Goal: Information Seeking & Learning: Learn about a topic

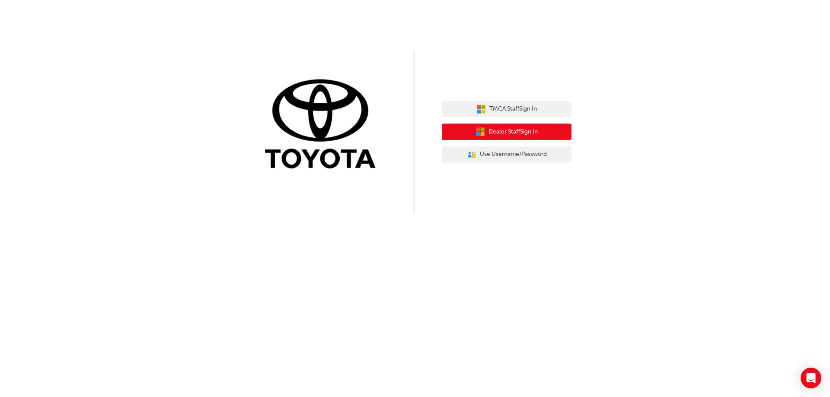
click at [487, 130] on button "Dealer Staff Sign In" at bounding box center [507, 132] width 130 height 16
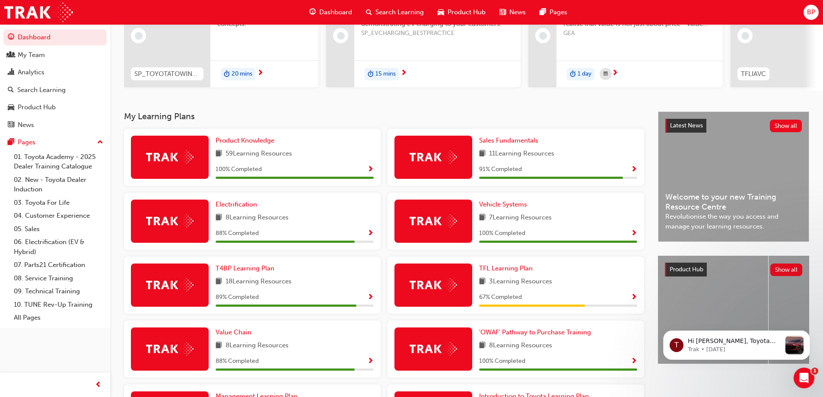
scroll to position [130, 0]
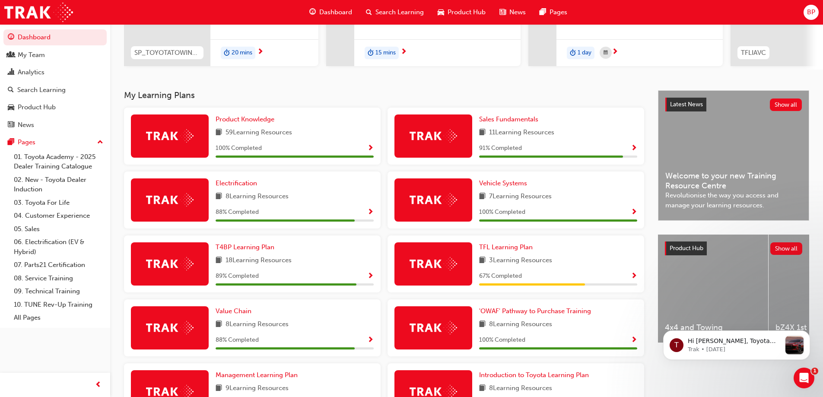
click at [635, 151] on span "Show Progress" at bounding box center [634, 149] width 6 height 8
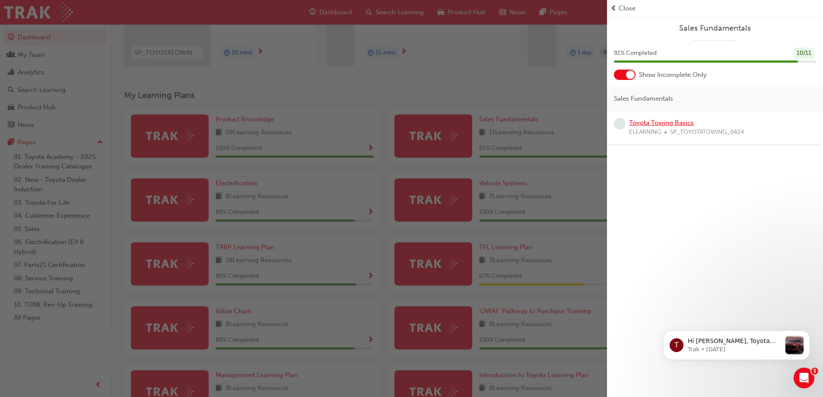
click at [655, 123] on link "Toyota Towing Basics" at bounding box center [661, 123] width 65 height 8
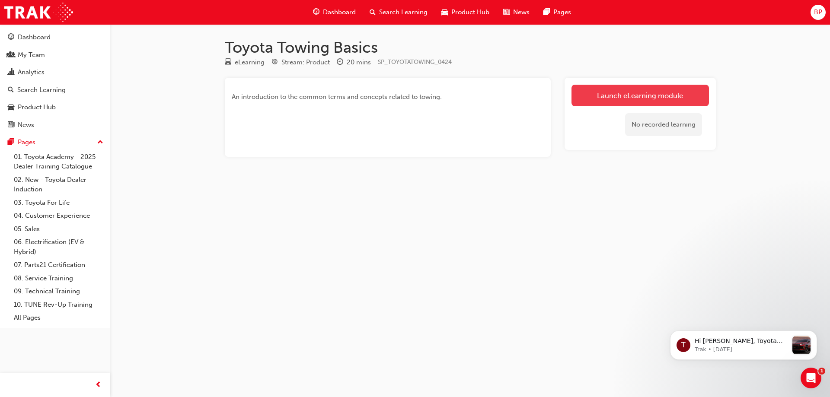
click at [627, 96] on link "Launch eLearning module" at bounding box center [639, 96] width 137 height 22
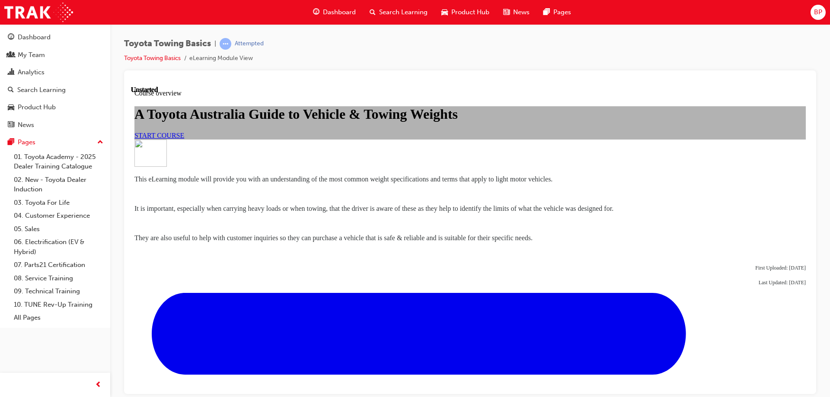
scroll to position [43, 0]
click at [184, 139] on span "START COURSE" at bounding box center [159, 134] width 50 height 7
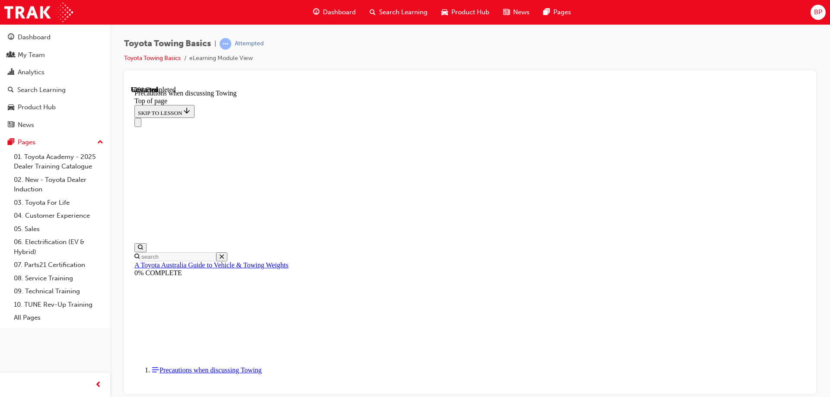
scroll to position [931, 0]
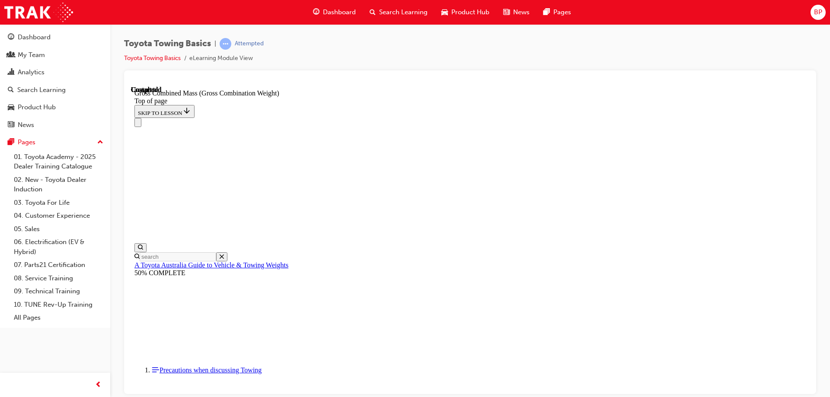
scroll to position [384, 0]
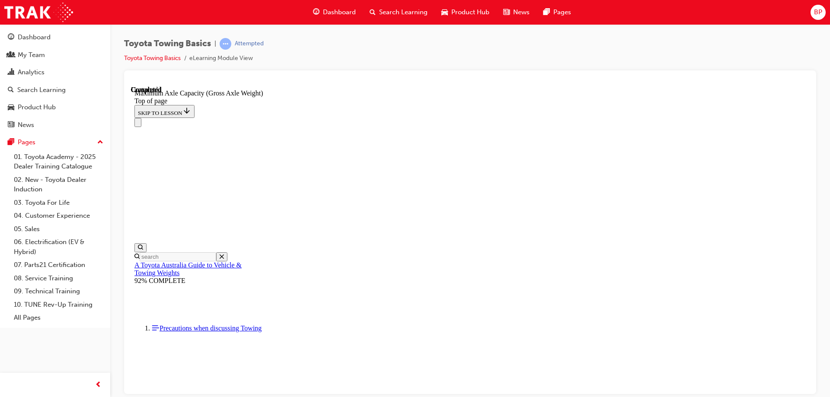
drag, startPoint x: 399, startPoint y: 9142, endPoint x: 389, endPoint y: 9247, distance: 105.5
drag, startPoint x: 311, startPoint y: 9339, endPoint x: 416, endPoint y: 9158, distance: 209.5
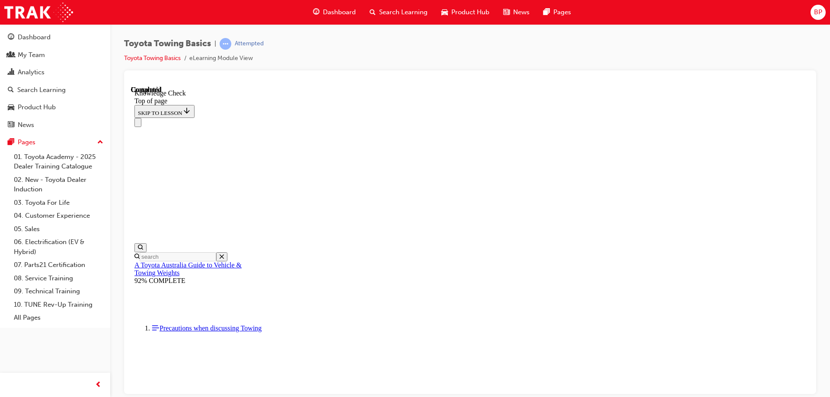
drag, startPoint x: 253, startPoint y: 9340, endPoint x: 424, endPoint y: 9134, distance: 267.4
drag, startPoint x: 255, startPoint y: 9335, endPoint x: 314, endPoint y: 9193, distance: 153.7
drag, startPoint x: 257, startPoint y: 9338, endPoint x: 541, endPoint y: 9279, distance: 290.4
drag, startPoint x: 253, startPoint y: 9335, endPoint x: 459, endPoint y: 9290, distance: 211.4
drag, startPoint x: 245, startPoint y: 9339, endPoint x: 357, endPoint y: 9252, distance: 142.0
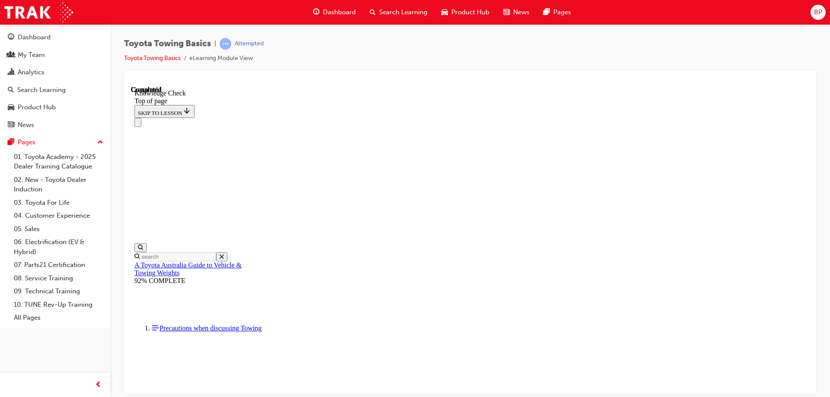
drag, startPoint x: 258, startPoint y: 9337, endPoint x: 239, endPoint y: 9291, distance: 49.3
drag, startPoint x: 253, startPoint y: 9341, endPoint x: 318, endPoint y: 9123, distance: 227.7
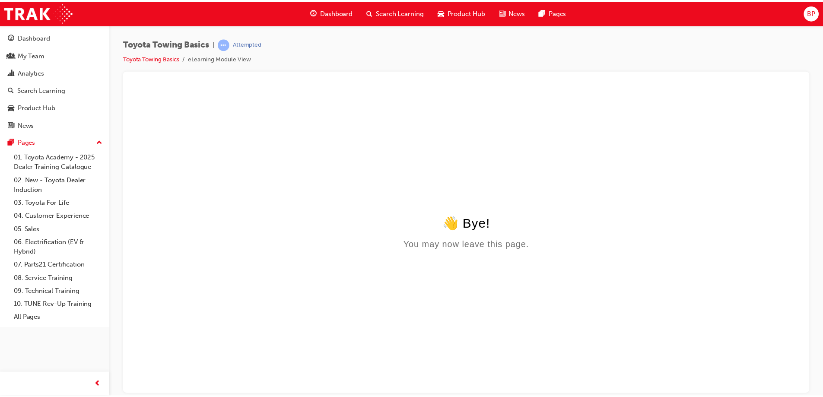
scroll to position [0, 0]
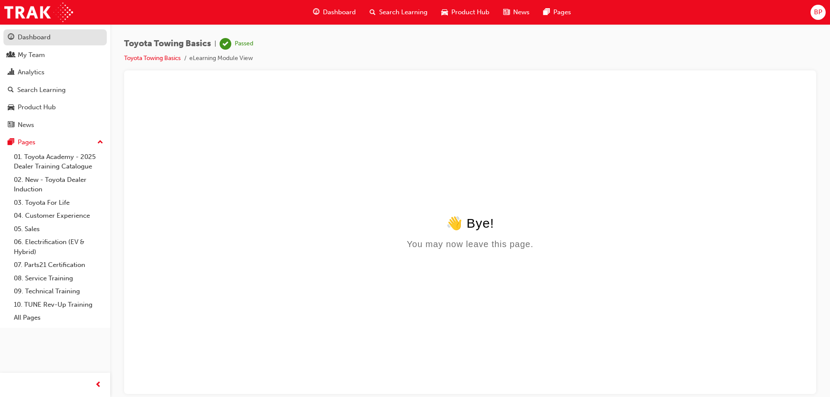
click at [40, 37] on div "Dashboard" at bounding box center [34, 37] width 33 height 10
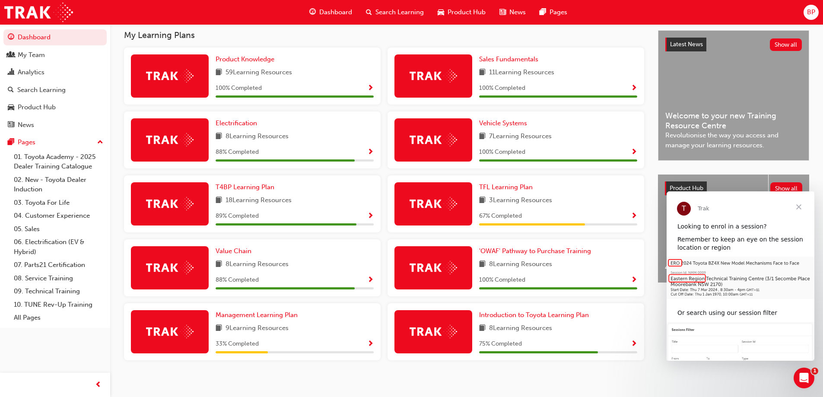
scroll to position [199, 0]
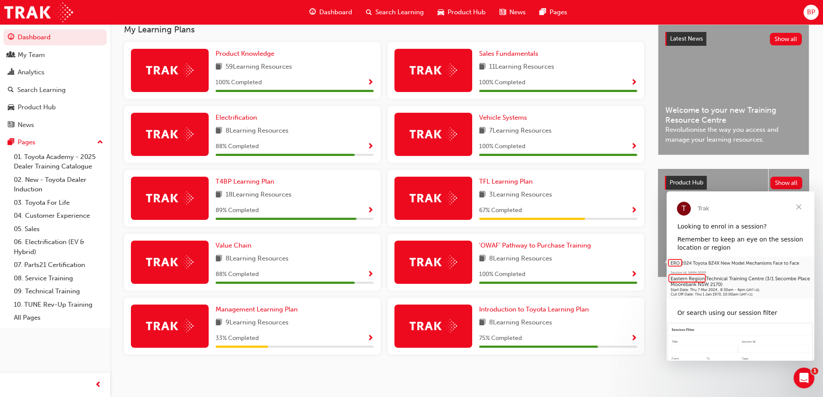
click at [634, 339] on span "Show Progress" at bounding box center [634, 339] width 6 height 8
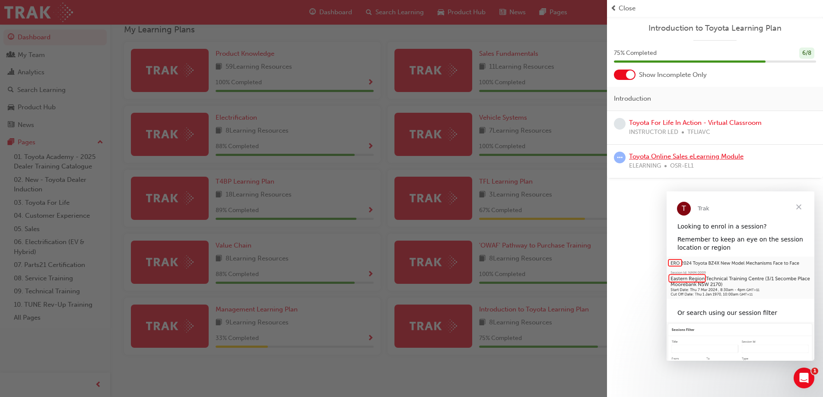
click at [679, 159] on link "Toyota Online Sales eLearning Module" at bounding box center [686, 157] width 115 height 8
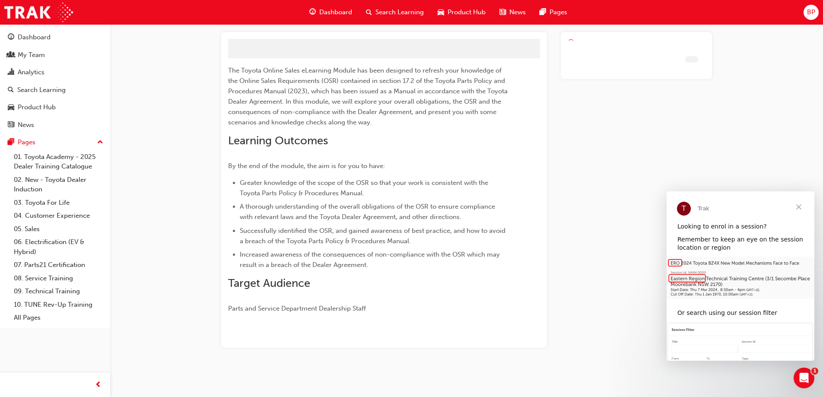
scroll to position [26, 0]
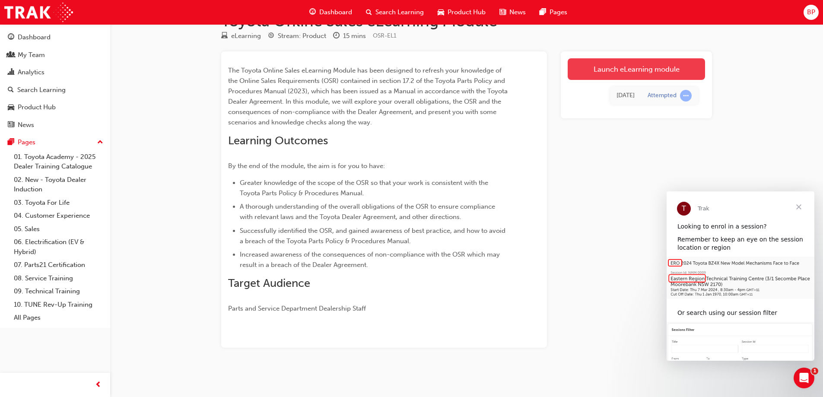
click at [609, 72] on link "Launch eLearning module" at bounding box center [636, 69] width 137 height 22
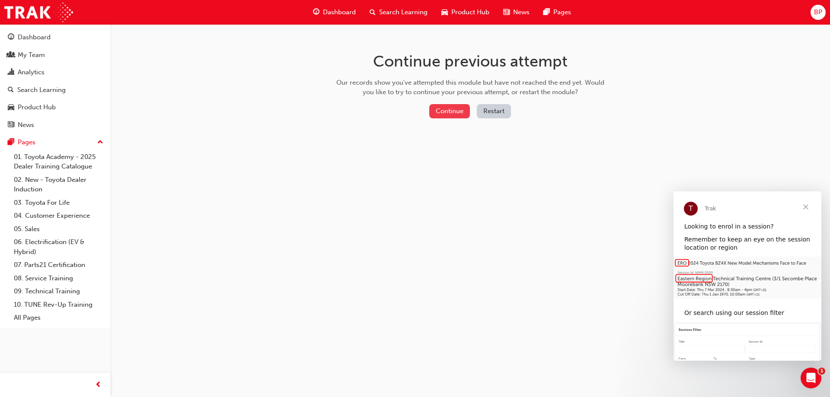
click at [449, 110] on button "Continue" at bounding box center [449, 111] width 41 height 14
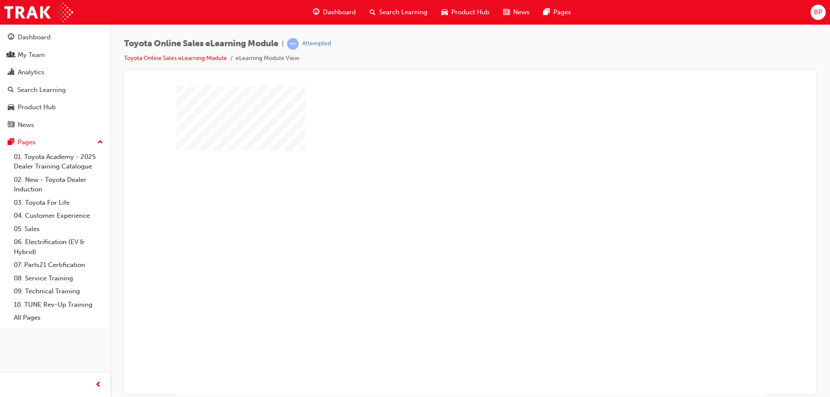
click at [445, 216] on div "play" at bounding box center [445, 216] width 0 height 0
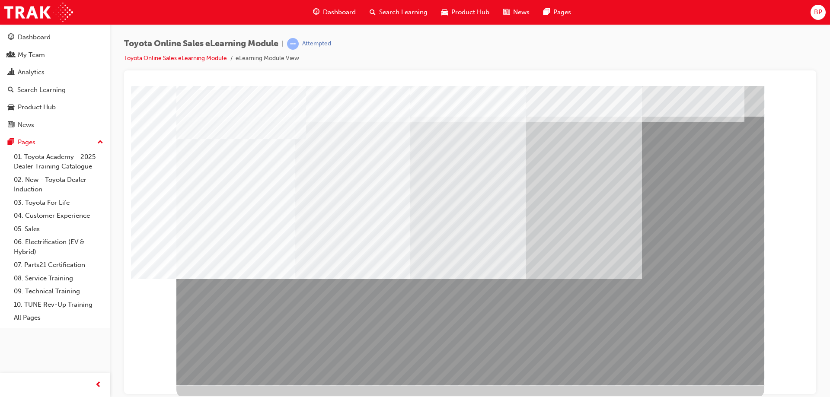
scroll to position [14, 0]
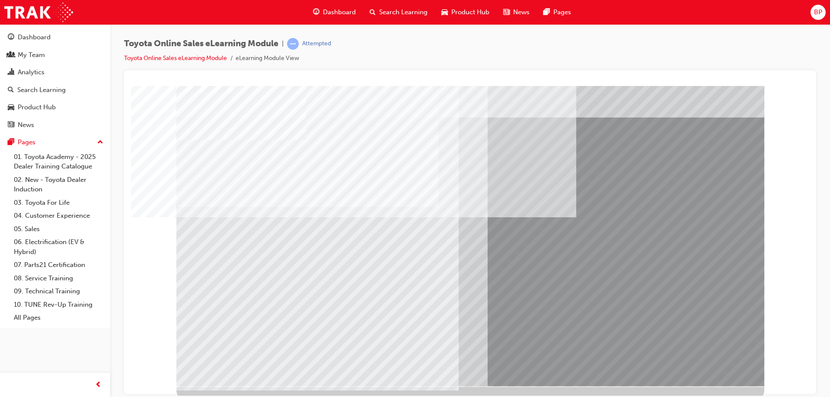
scroll to position [14, 0]
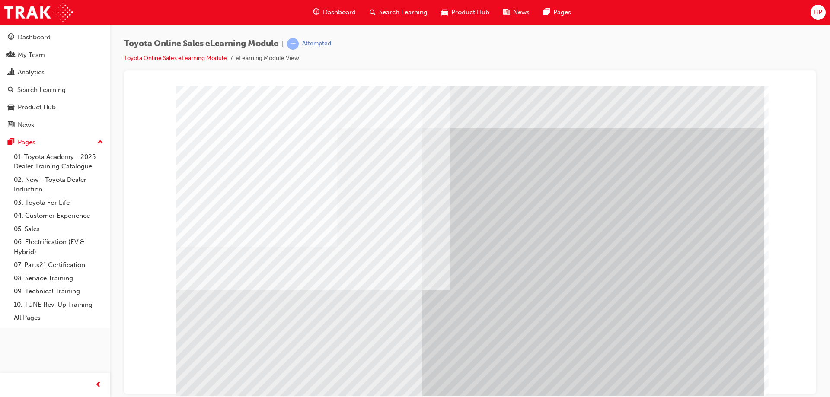
drag, startPoint x: 698, startPoint y: 373, endPoint x: 686, endPoint y: 374, distance: 11.2
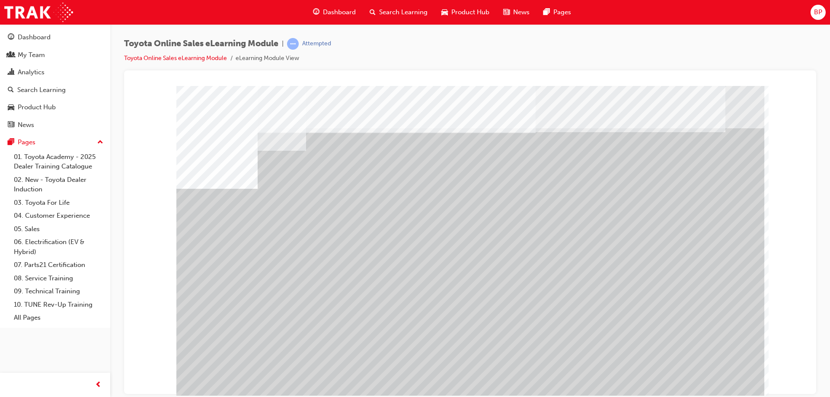
drag, startPoint x: 237, startPoint y: 291, endPoint x: 265, endPoint y: 304, distance: 30.9
drag, startPoint x: 342, startPoint y: 310, endPoint x: 348, endPoint y: 315, distance: 7.6
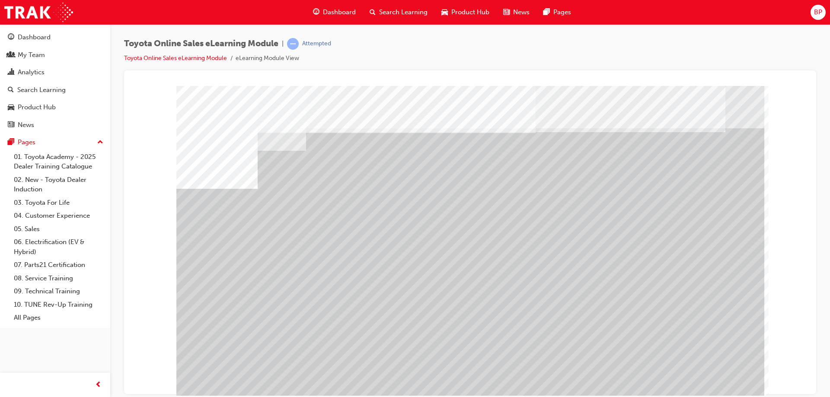
drag, startPoint x: 407, startPoint y: 309, endPoint x: 455, endPoint y: 311, distance: 48.0
drag, startPoint x: 595, startPoint y: 313, endPoint x: 632, endPoint y: 318, distance: 37.0
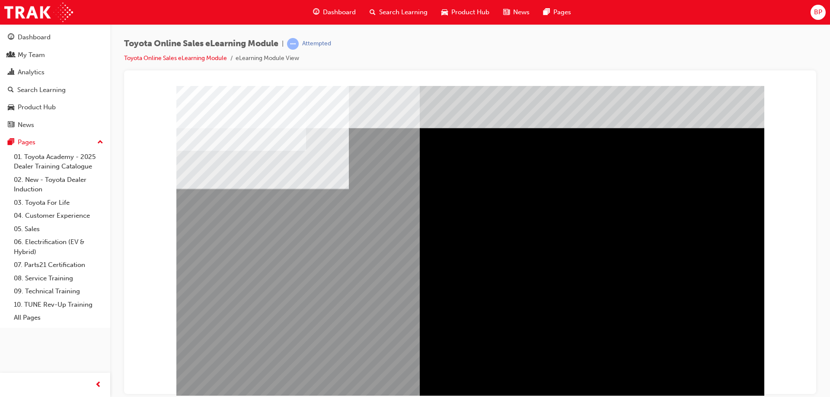
drag, startPoint x: 324, startPoint y: 226, endPoint x: 329, endPoint y: 227, distance: 5.3
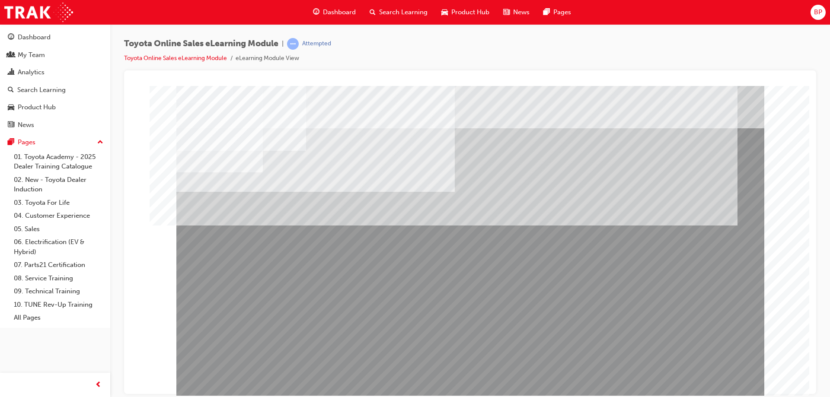
drag, startPoint x: 214, startPoint y: 303, endPoint x: 387, endPoint y: 300, distance: 173.3
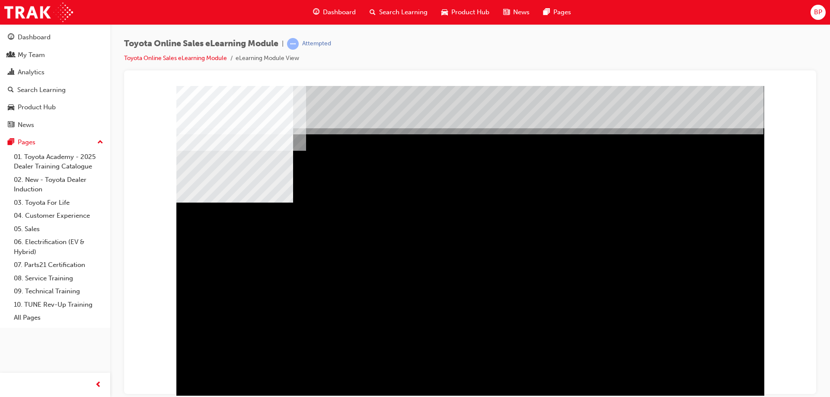
drag, startPoint x: 342, startPoint y: 270, endPoint x: 369, endPoint y: 271, distance: 26.4
drag, startPoint x: 458, startPoint y: 271, endPoint x: 576, endPoint y: 275, distance: 117.6
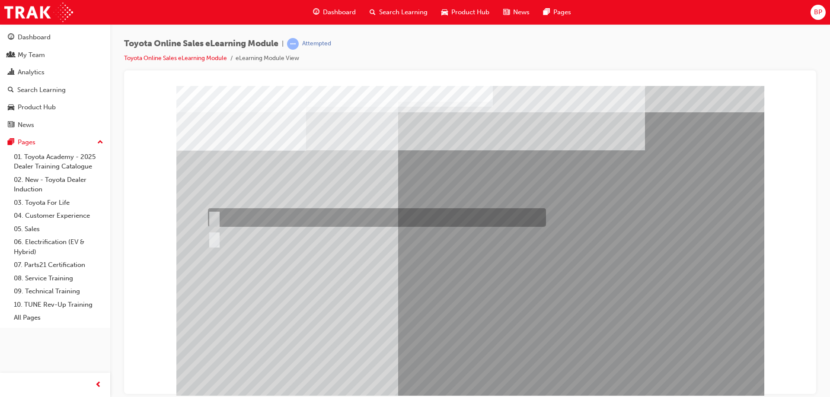
click at [229, 210] on div at bounding box center [375, 217] width 338 height 19
radio input "true"
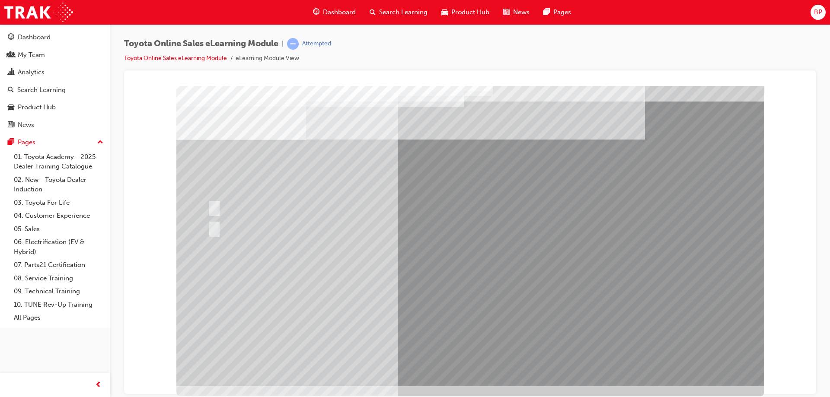
scroll to position [14, 0]
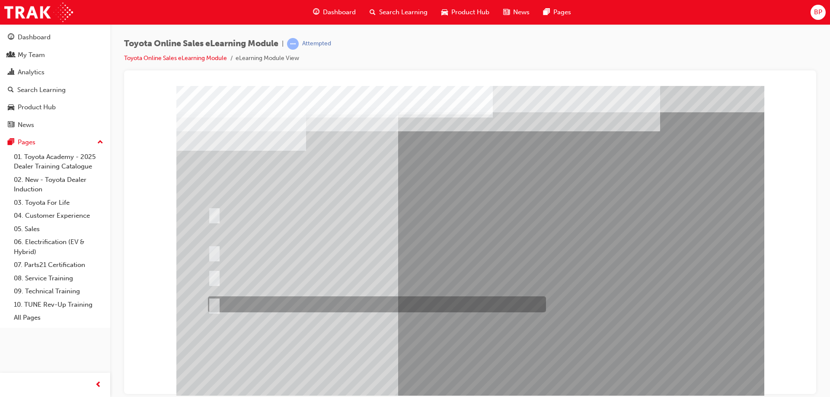
click at [366, 306] on div at bounding box center [375, 305] width 338 height 16
radio input "true"
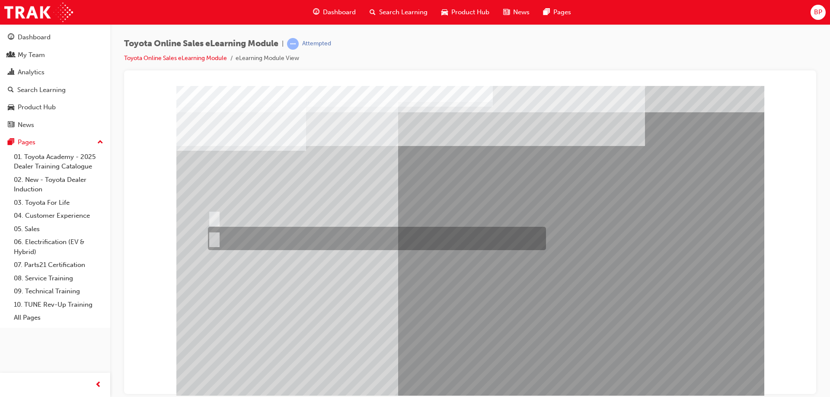
click at [229, 239] on div at bounding box center [375, 238] width 338 height 23
radio input "true"
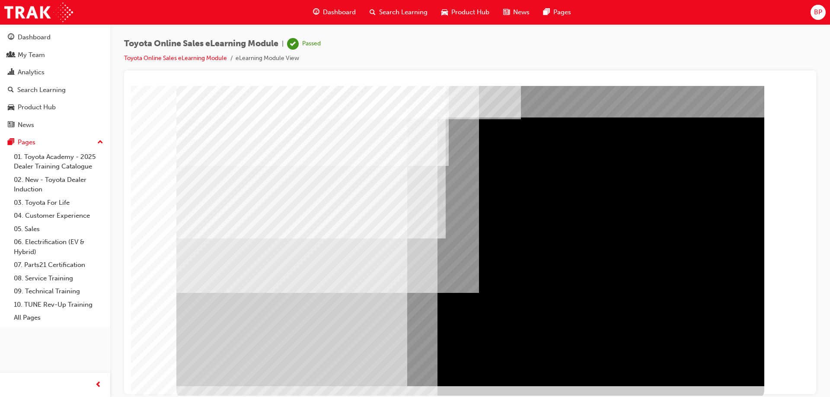
scroll to position [14, 0]
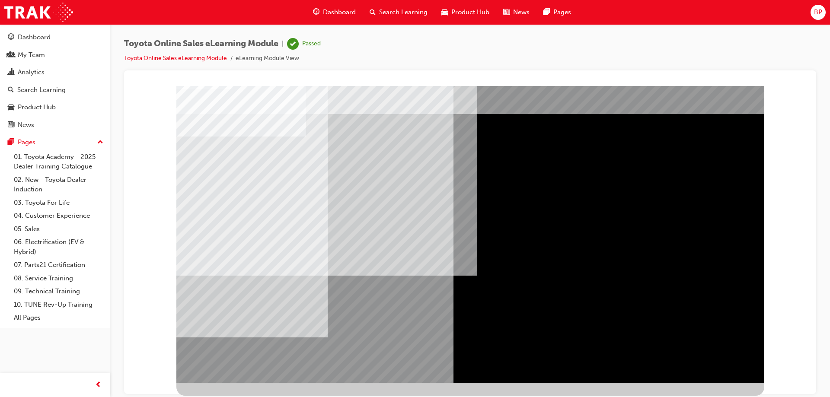
scroll to position [0, 0]
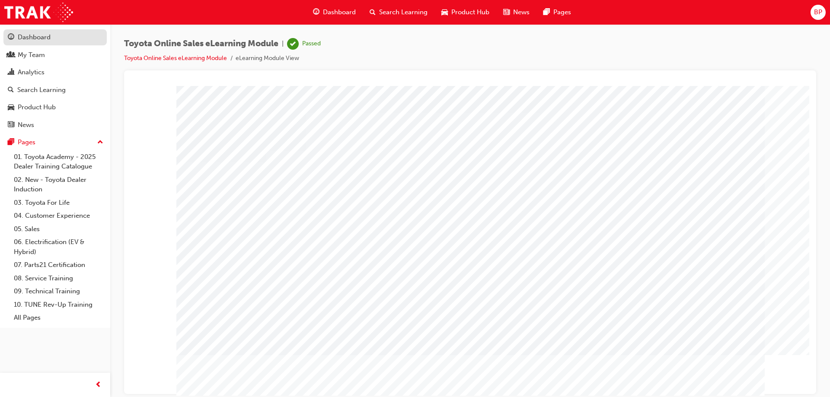
click at [41, 33] on div "Dashboard" at bounding box center [34, 37] width 33 height 10
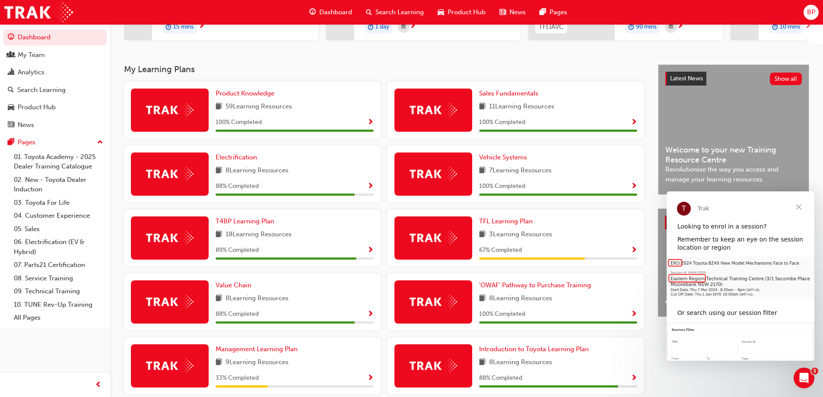
scroll to position [173, 0]
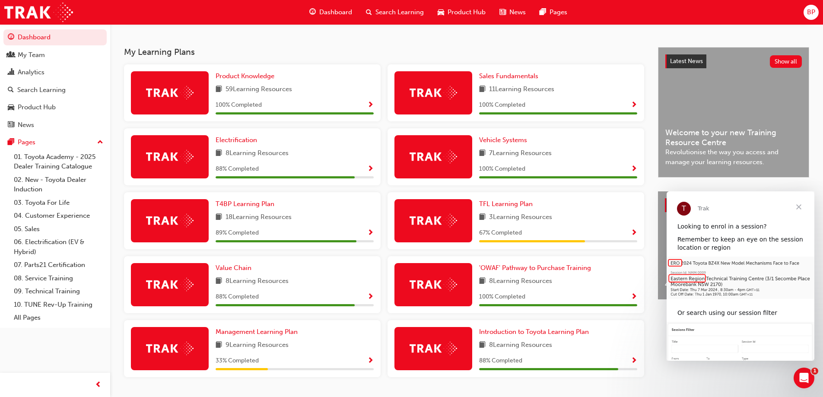
click at [367, 172] on span "Show Progress" at bounding box center [370, 170] width 6 height 8
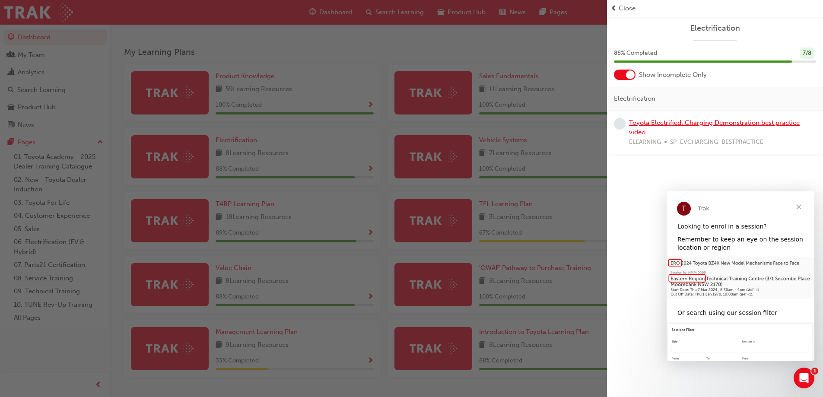
click at [676, 124] on link "Toyota Electrified: Charging Demonstration best practice video" at bounding box center [714, 128] width 171 height 18
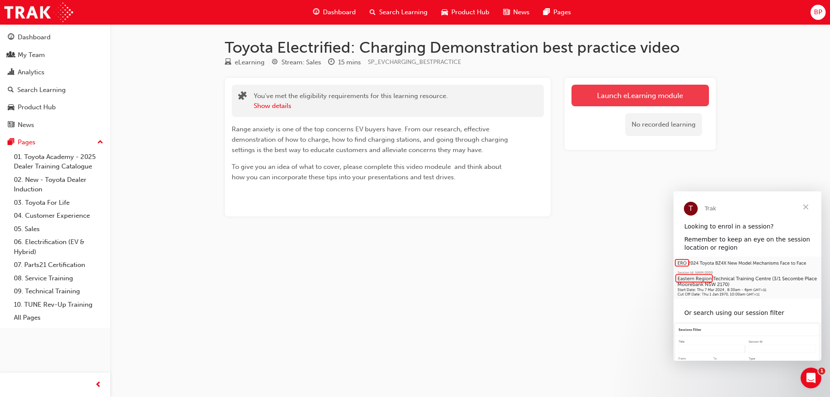
click at [608, 89] on link "Launch eLearning module" at bounding box center [639, 96] width 137 height 22
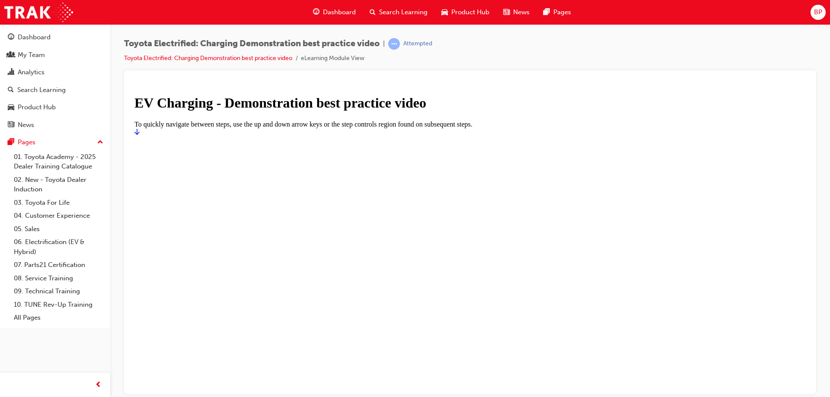
click at [140, 135] on icon "Start" at bounding box center [136, 131] width 5 height 7
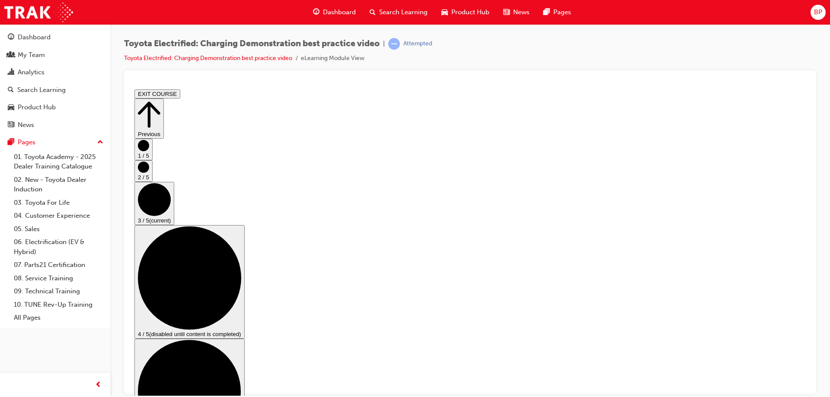
scroll to position [86, 0]
checkbox input "true"
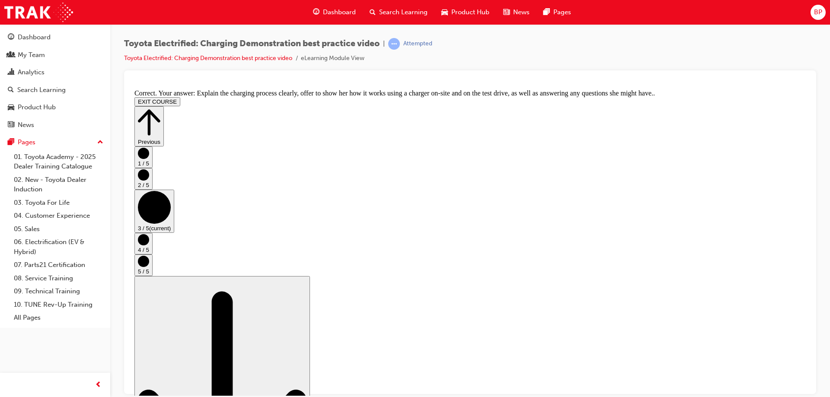
drag, startPoint x: 462, startPoint y: 317, endPoint x: 472, endPoint y: 317, distance: 9.9
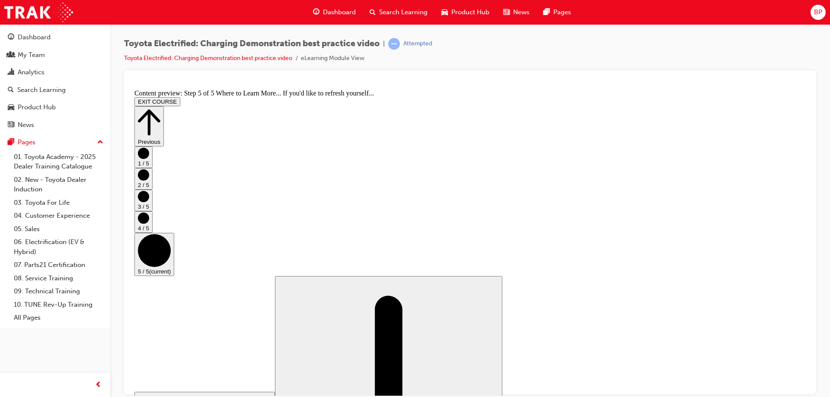
scroll to position [88, 0]
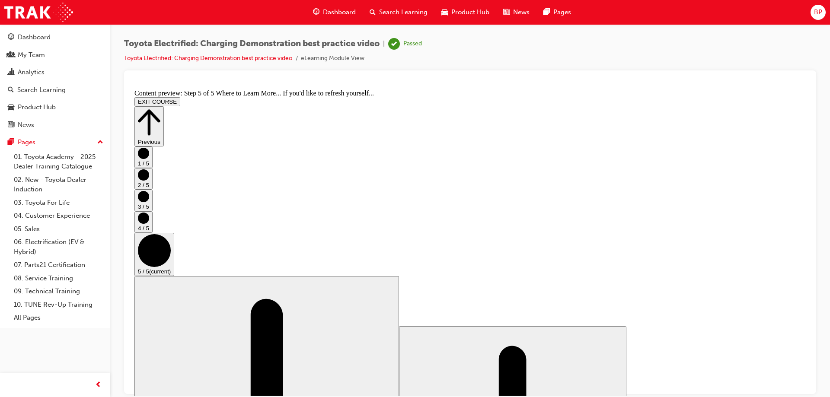
click at [180, 97] on button "EXIT COURSE" at bounding box center [157, 101] width 46 height 9
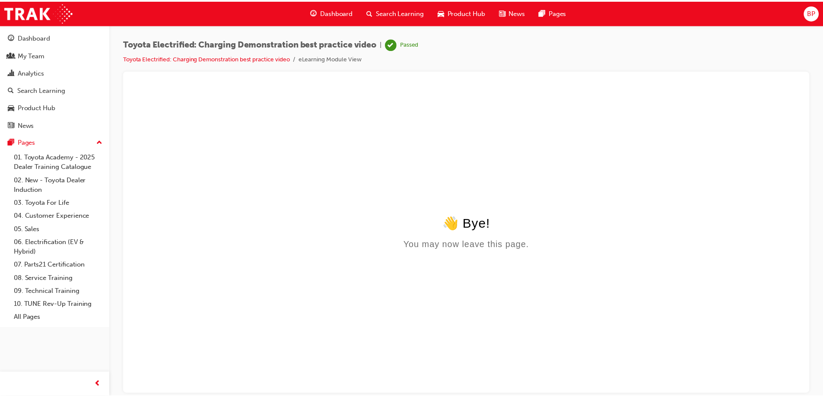
scroll to position [0, 0]
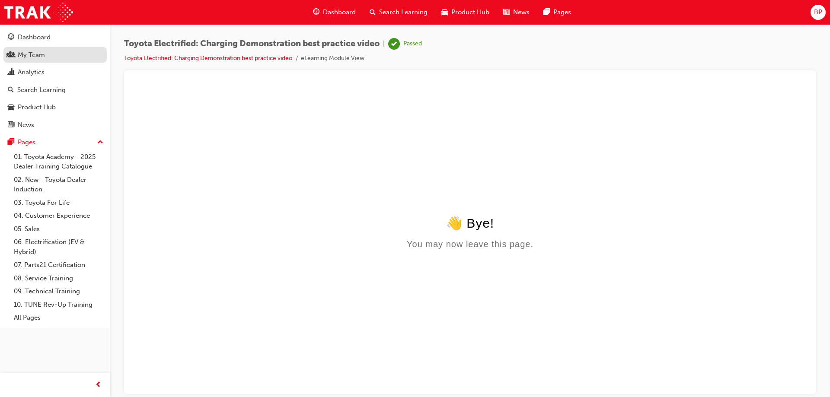
drag, startPoint x: 25, startPoint y: 41, endPoint x: 53, endPoint y: 54, distance: 30.9
click at [26, 41] on div "Dashboard" at bounding box center [34, 37] width 33 height 10
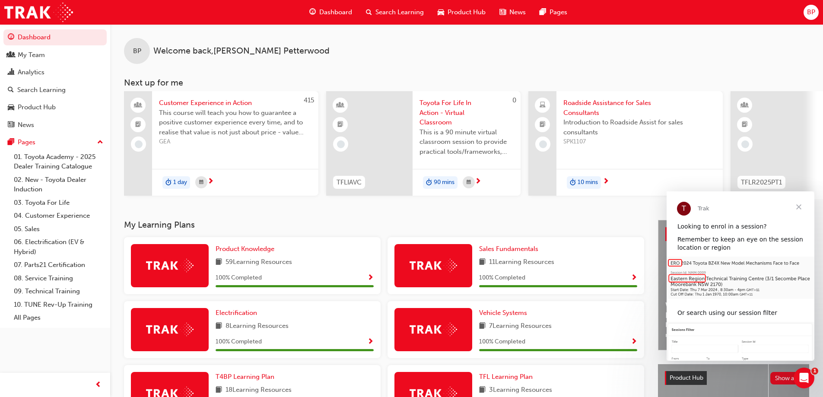
click at [800, 208] on span "Close" at bounding box center [799, 206] width 31 height 31
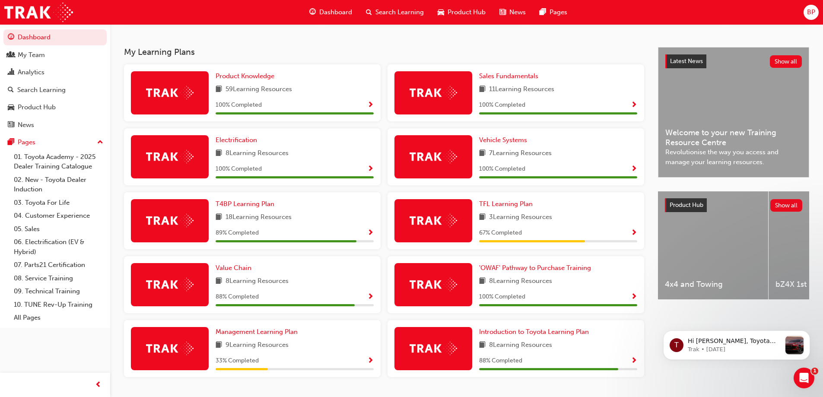
scroll to position [199, 0]
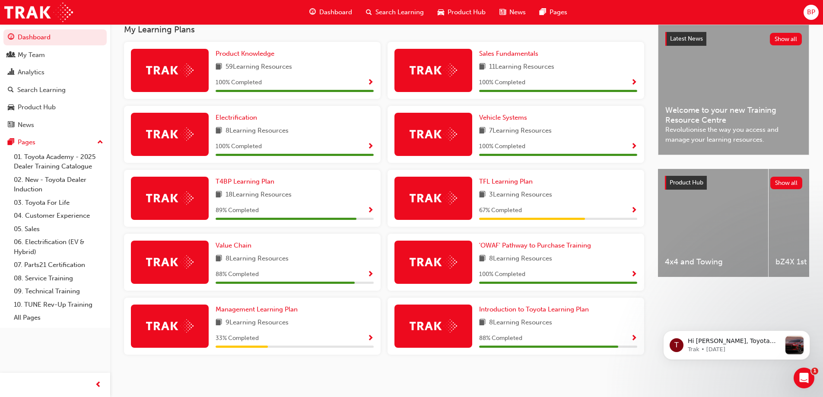
click at [369, 210] on span "Show Progress" at bounding box center [370, 211] width 6 height 8
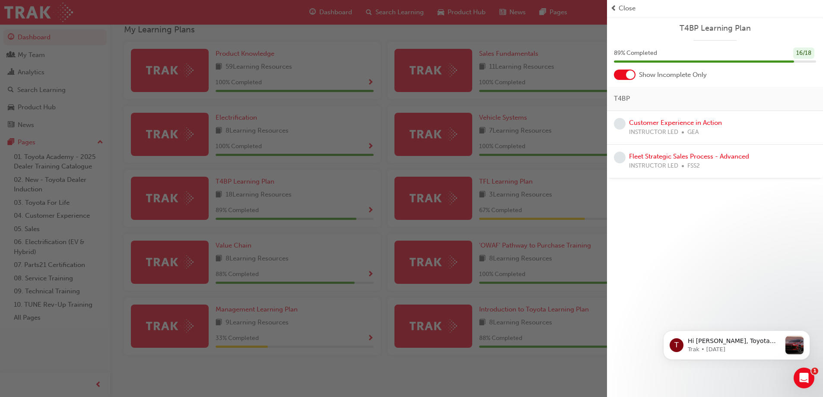
click at [624, 7] on span "Close" at bounding box center [627, 8] width 17 height 10
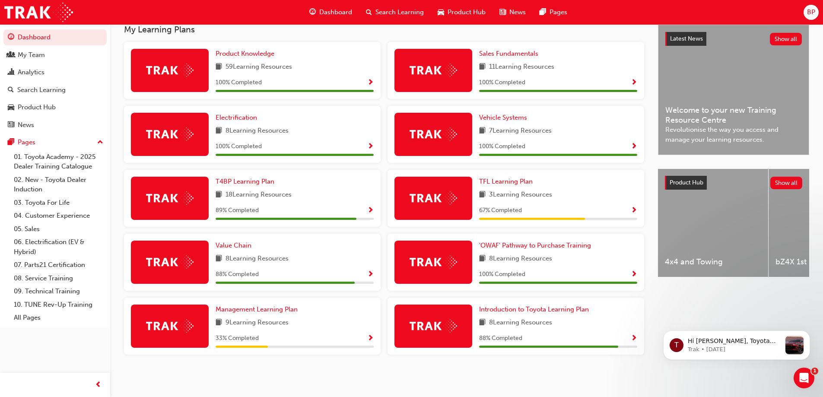
click at [613, 209] on div "67 % Completed" at bounding box center [558, 210] width 158 height 11
click at [635, 210] on span "Show Progress" at bounding box center [634, 211] width 6 height 8
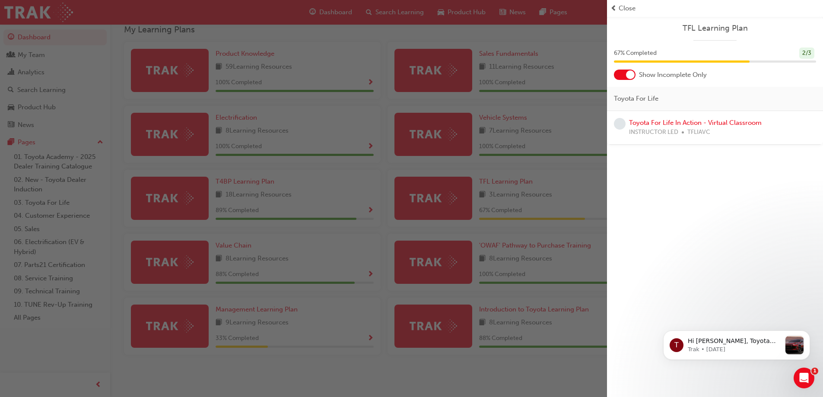
click at [617, 9] on div "Close" at bounding box center [715, 8] width 209 height 10
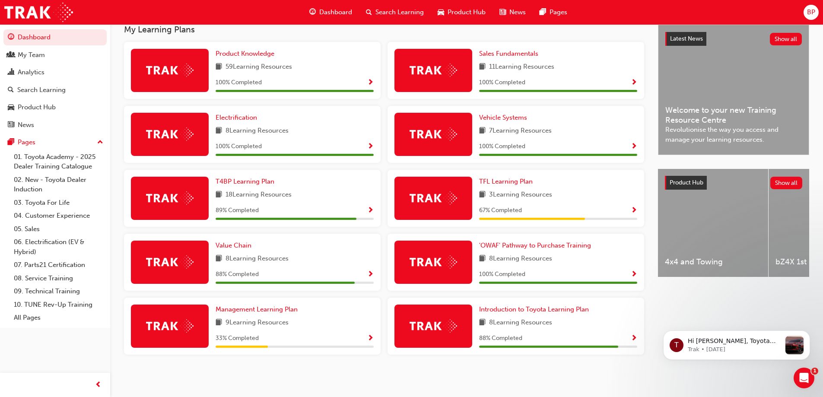
click at [373, 274] on div "Value Chain 8 Learning Resources 88 % Completed" at bounding box center [252, 262] width 257 height 57
click at [372, 274] on span "Show Progress" at bounding box center [370, 275] width 6 height 8
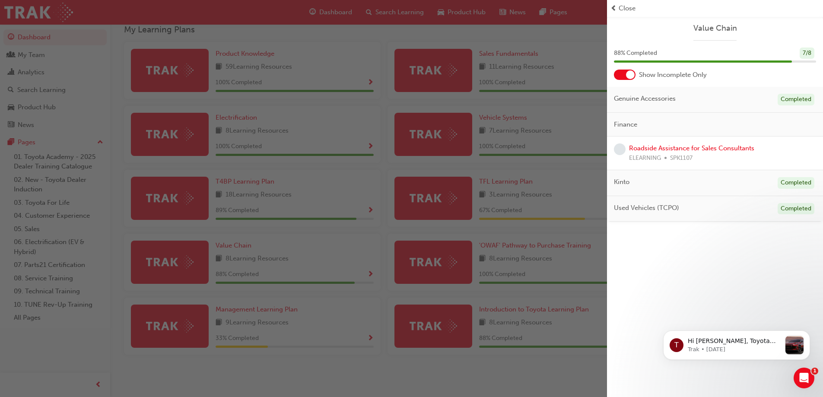
click at [624, 148] on span "learningRecordVerb_NONE-icon" at bounding box center [620, 150] width 12 height 12
click at [661, 146] on link "Roadside Assistance for Sales Consultants" at bounding box center [691, 148] width 125 height 8
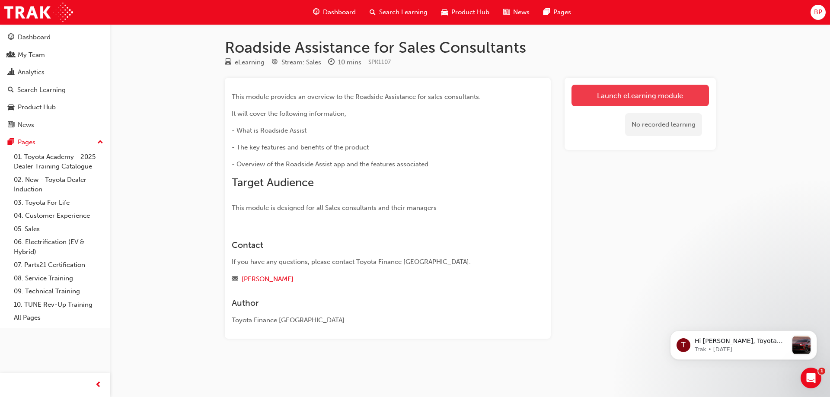
click at [633, 96] on link "Launch eLearning module" at bounding box center [639, 96] width 137 height 22
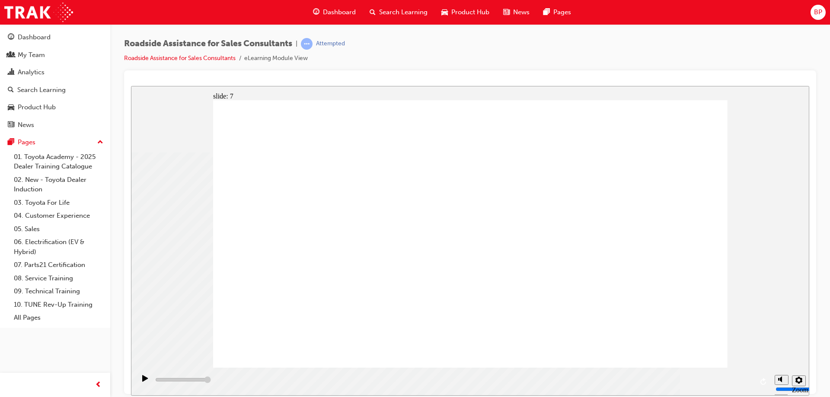
drag, startPoint x: 513, startPoint y: 351, endPoint x: 588, endPoint y: 386, distance: 83.4
type input "23000"
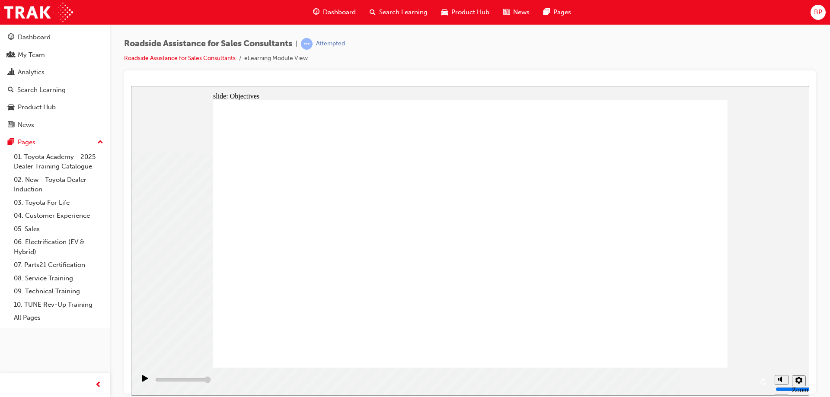
checkbox input "true"
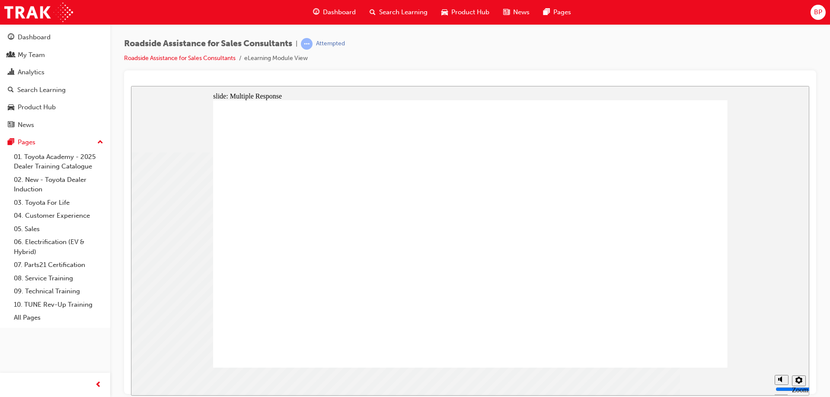
checkbox input "true"
checkbox input "false"
checkbox input "true"
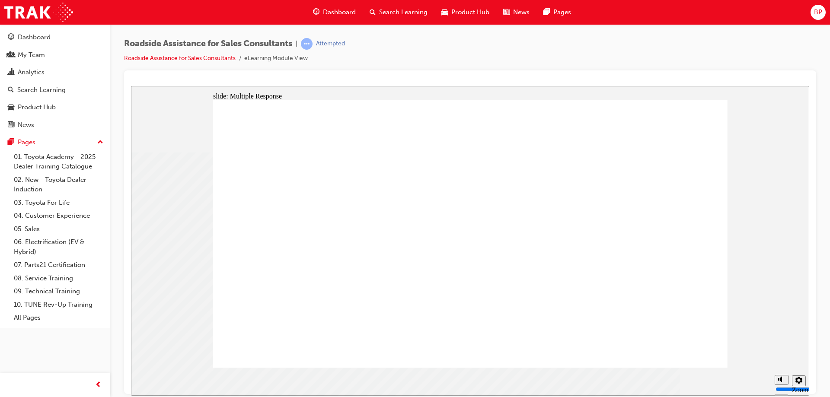
checkbox input "true"
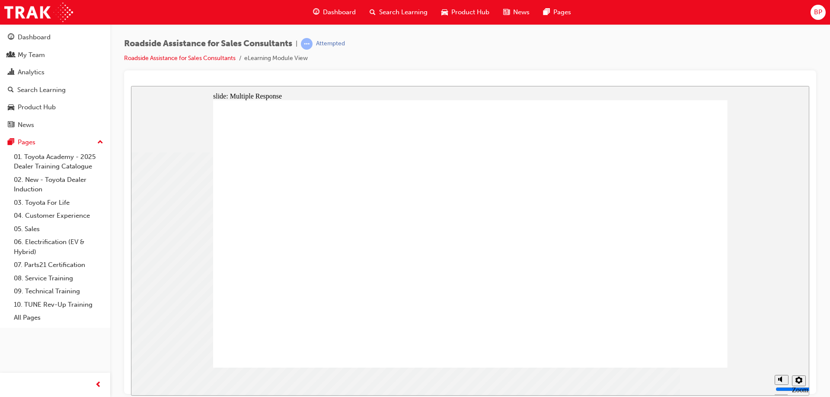
checkbox input "true"
drag, startPoint x: 656, startPoint y: 318, endPoint x: 676, endPoint y: 320, distance: 19.6
checkbox input "false"
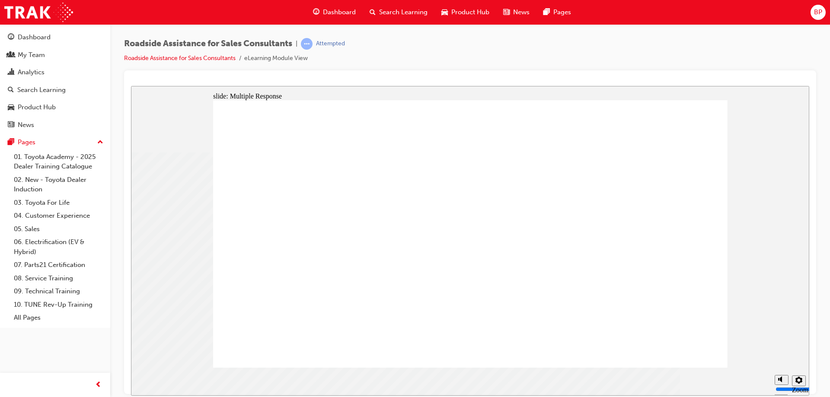
checkbox input "true"
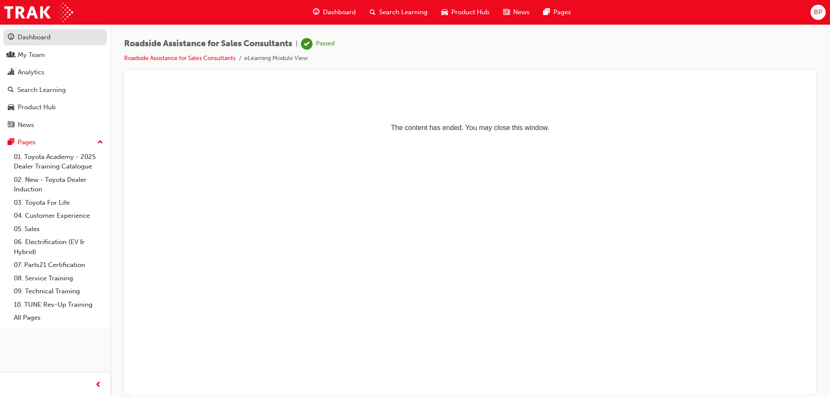
click at [31, 37] on div "Dashboard" at bounding box center [34, 37] width 33 height 10
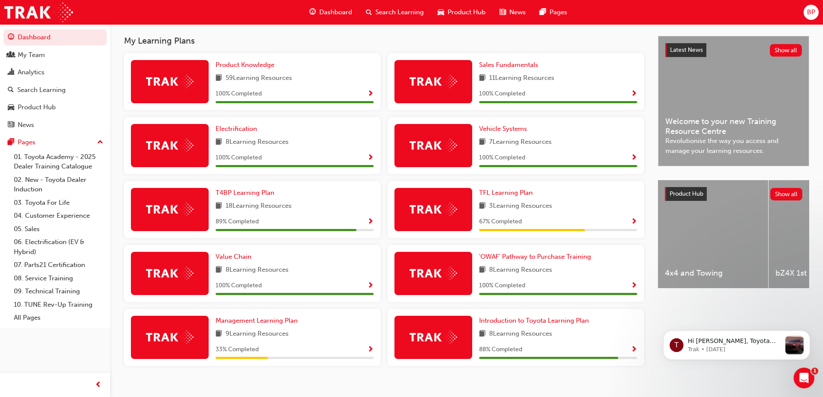
scroll to position [199, 0]
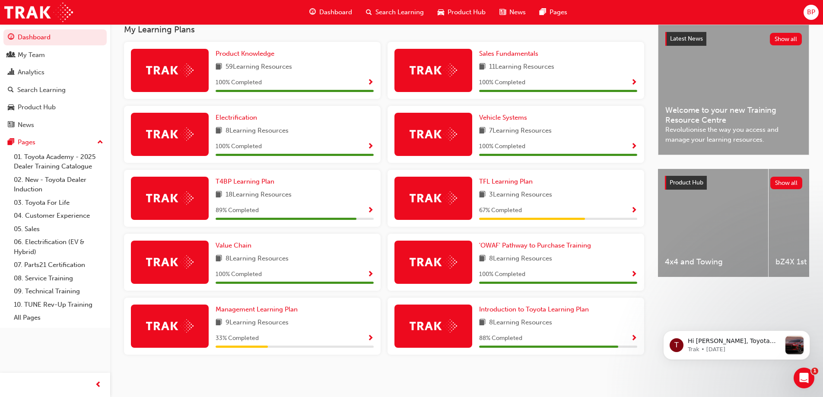
click at [368, 336] on span "Show Progress" at bounding box center [370, 339] width 6 height 8
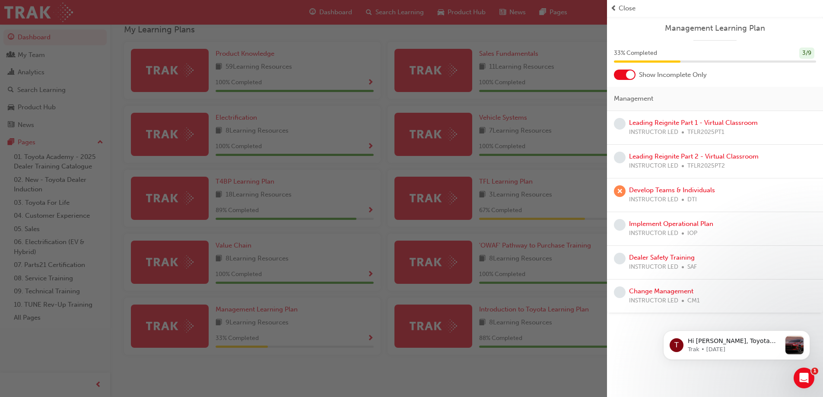
click at [627, 9] on span "Close" at bounding box center [627, 8] width 17 height 10
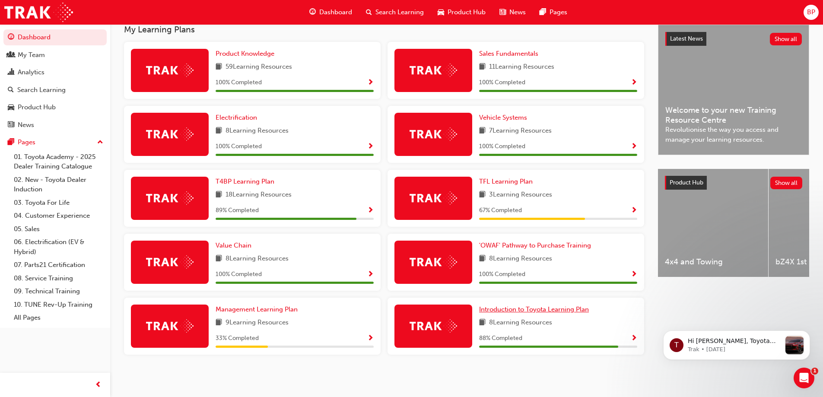
click at [574, 308] on span "Introduction to Toyota Learning Plan" at bounding box center [534, 310] width 110 height 8
